Goal: Information Seeking & Learning: Learn about a topic

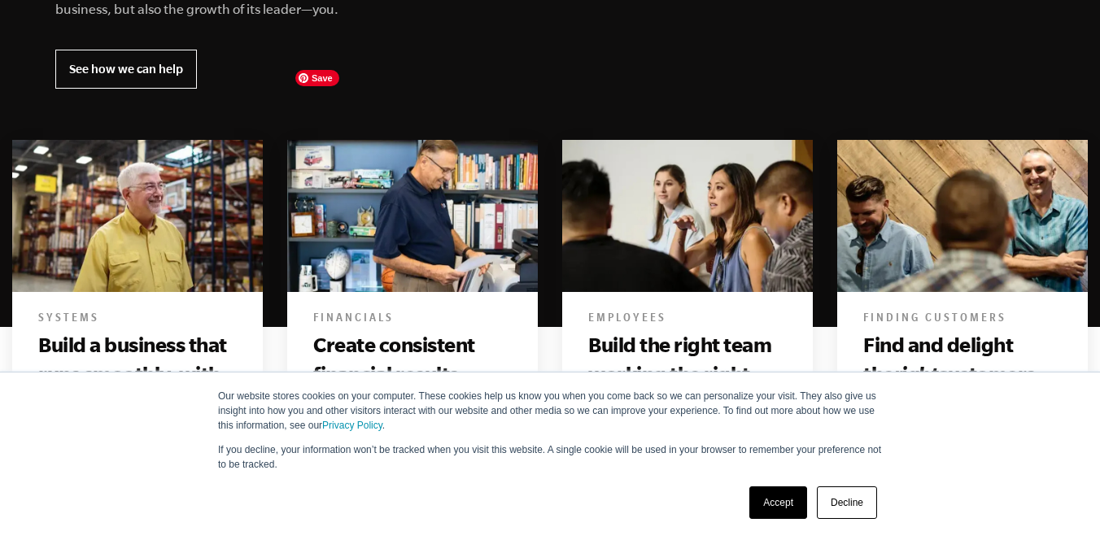
scroll to position [931, 0]
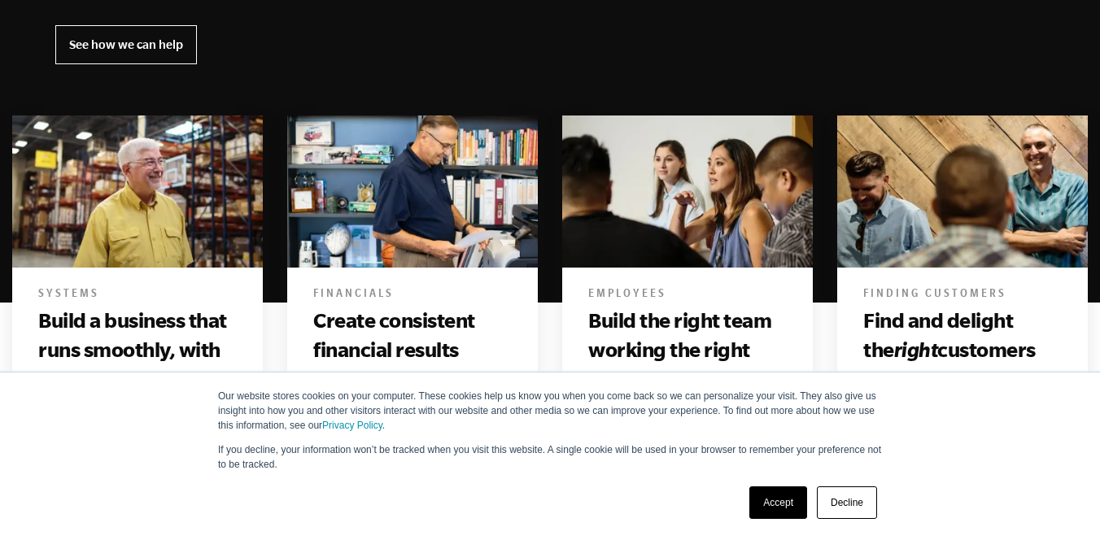
click at [770, 509] on link "Accept" at bounding box center [778, 503] width 58 height 33
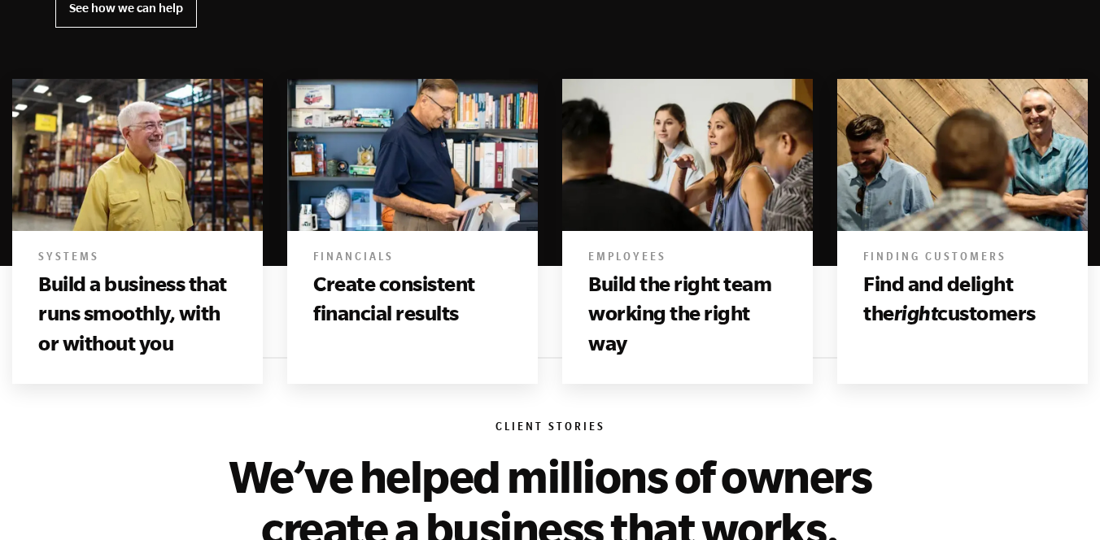
scroll to position [965, 0]
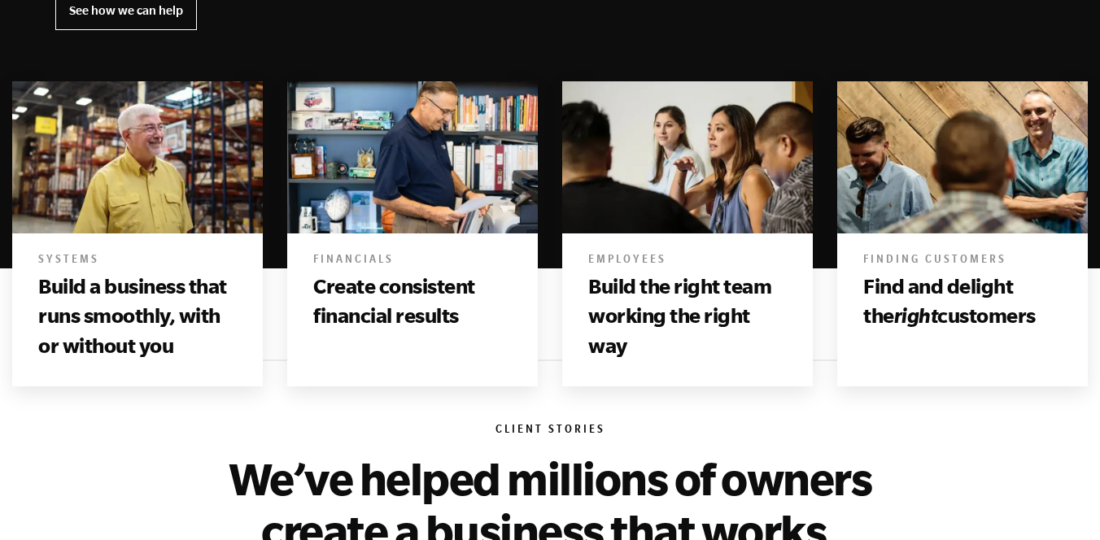
click at [953, 272] on h3 "Find and delight the right customers" at bounding box center [962, 301] width 199 height 59
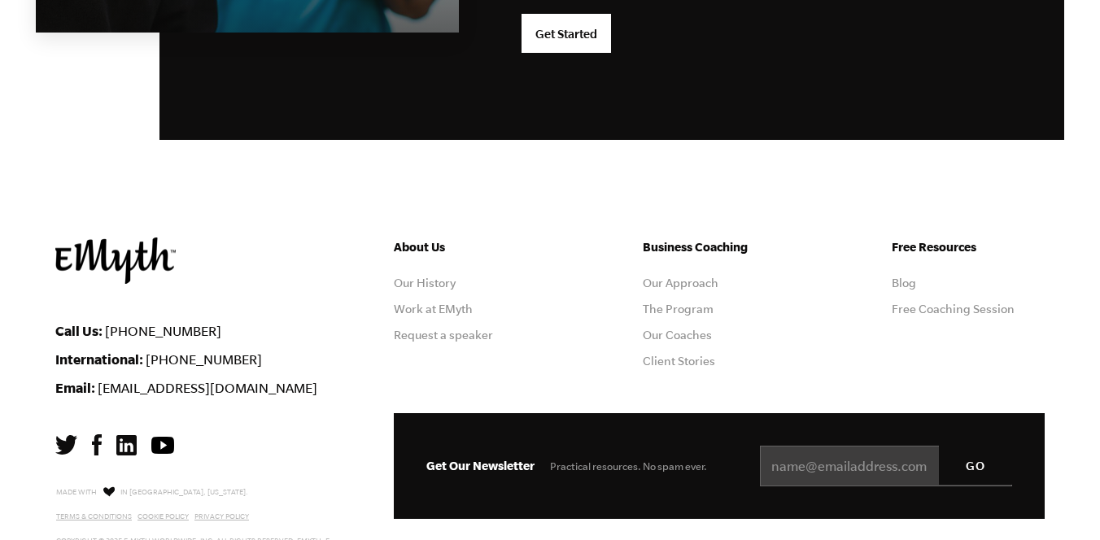
scroll to position [4464, 0]
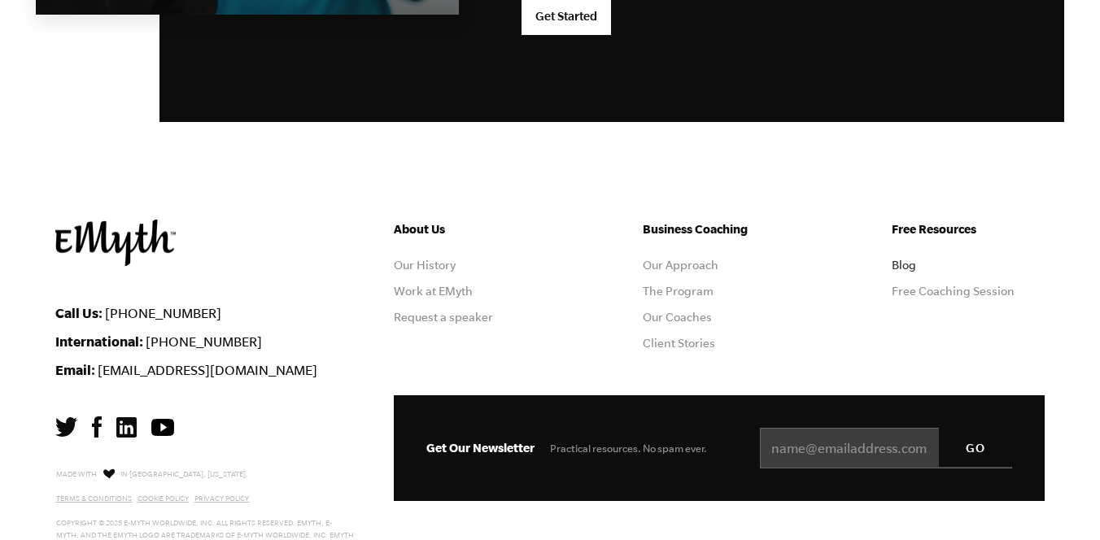
click at [905, 259] on link "Blog" at bounding box center [904, 265] width 24 height 13
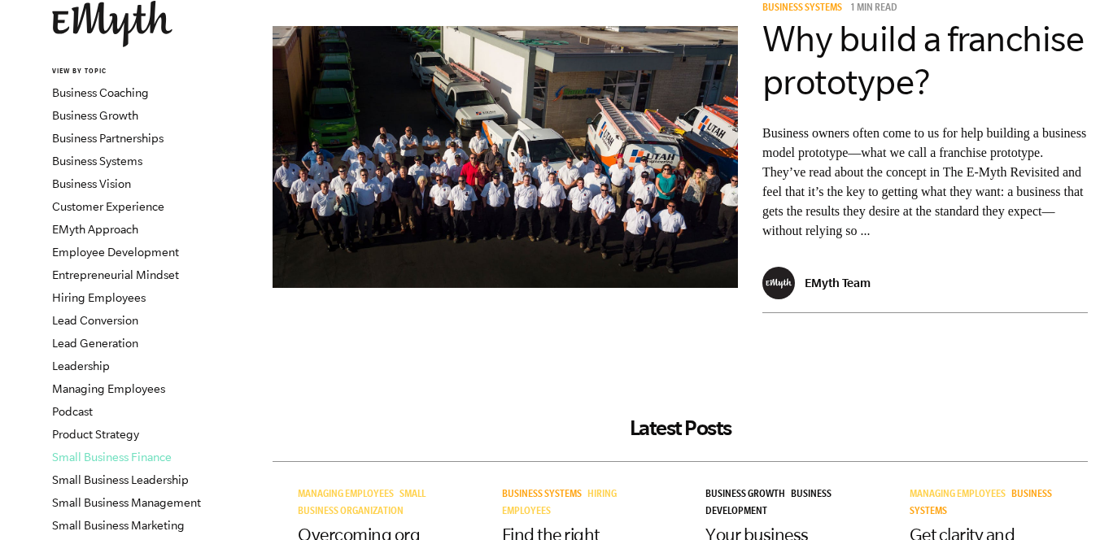
scroll to position [109, 0]
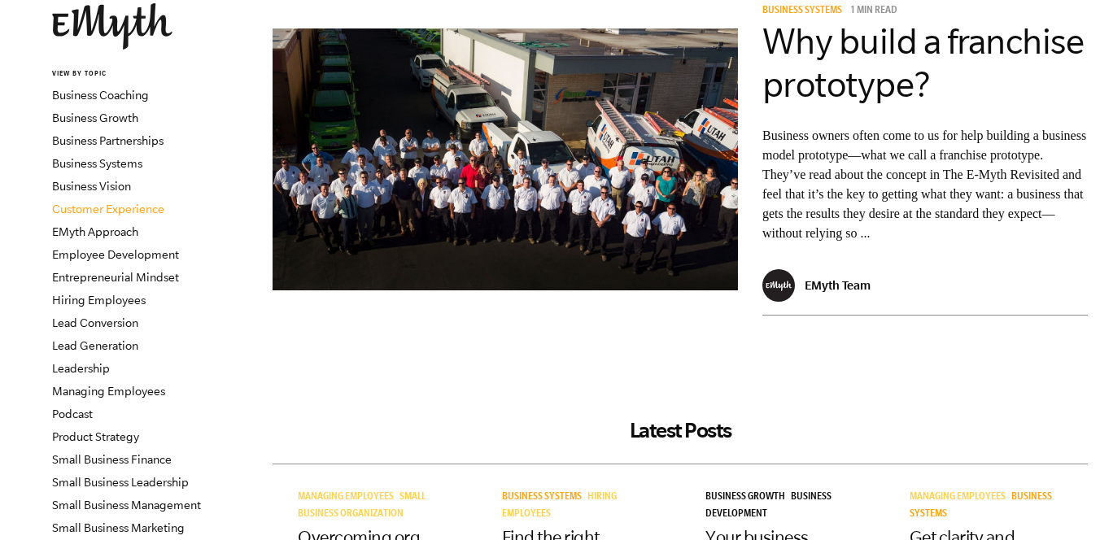
click at [140, 211] on link "Customer Experience" at bounding box center [108, 209] width 112 height 13
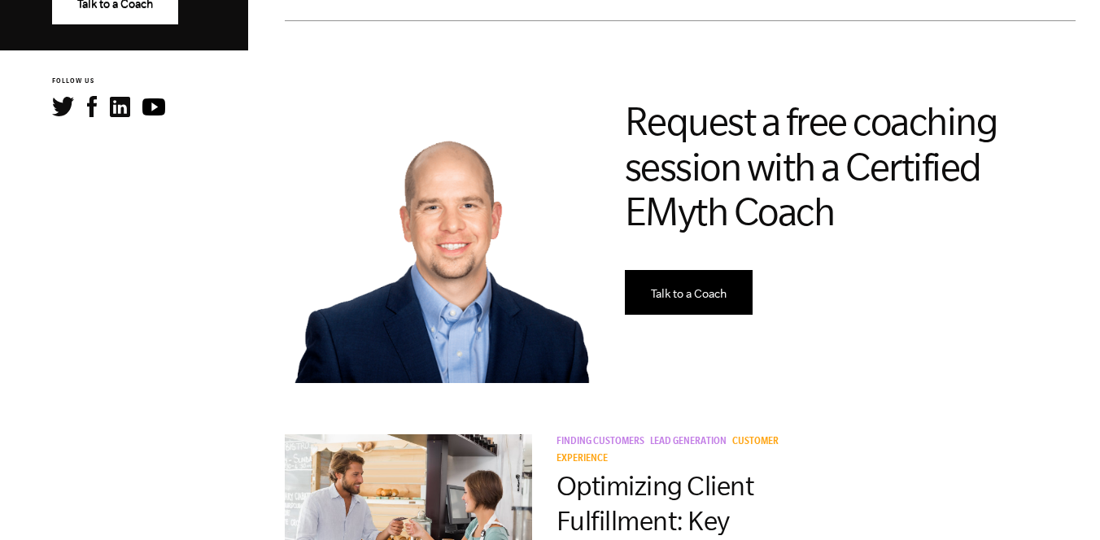
scroll to position [1210, 0]
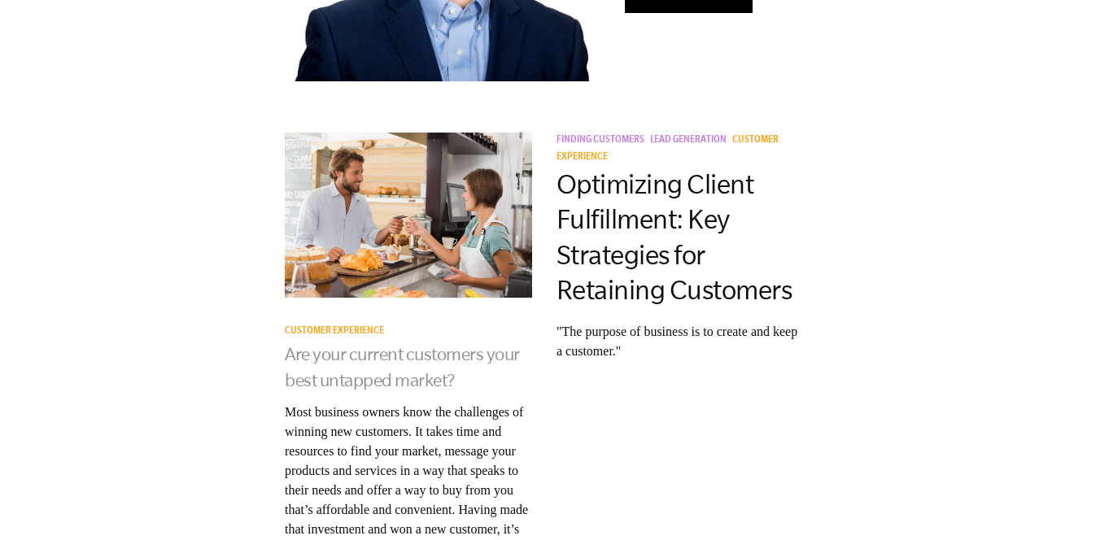
click at [405, 344] on link "Are your current customers your best untapped market?" at bounding box center [402, 367] width 235 height 46
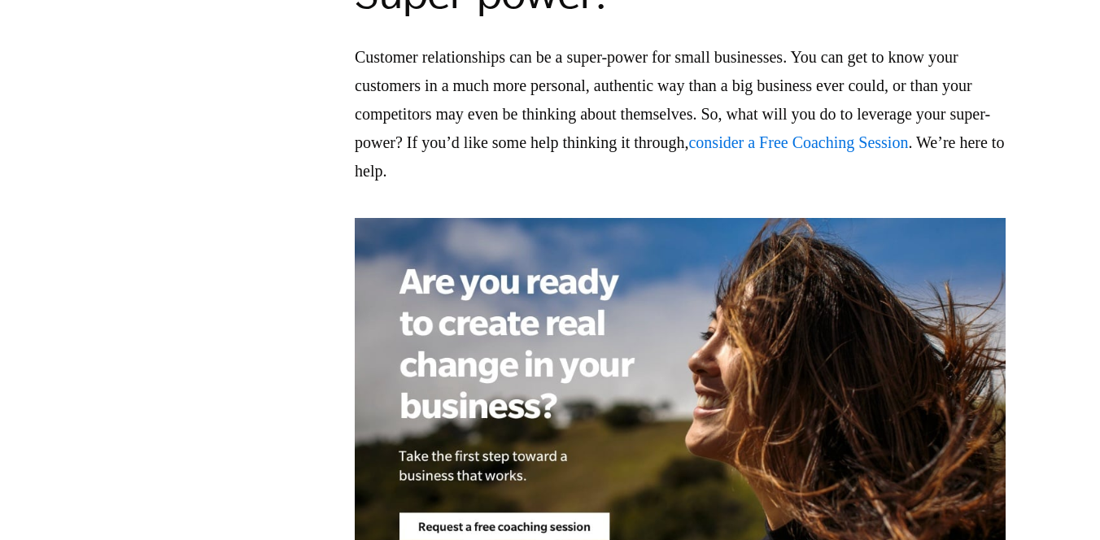
scroll to position [4718, 0]
